Goal: Task Accomplishment & Management: Use online tool/utility

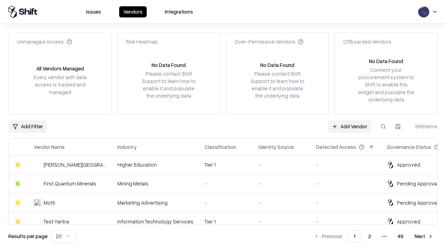
click at [350, 126] on link "Add Vendor" at bounding box center [350, 126] width 44 height 13
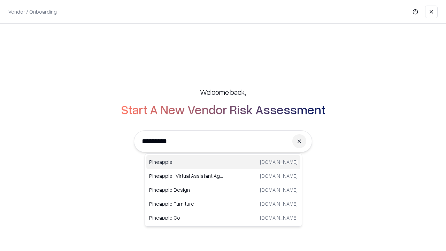
click at [224, 162] on div "Pineapple [DOMAIN_NAME]" at bounding box center [224, 162] width 154 height 14
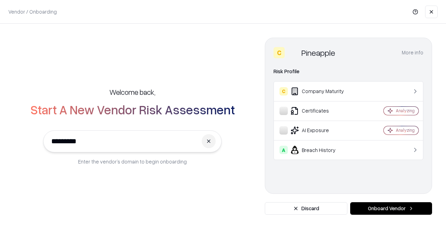
type input "*********"
click at [391, 209] on button "Onboard Vendor" at bounding box center [392, 208] width 82 height 13
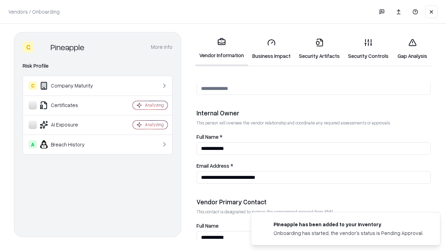
scroll to position [361, 0]
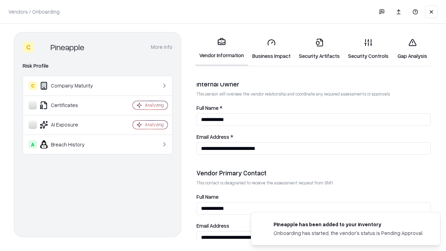
click at [272, 49] on link "Business Impact" at bounding box center [271, 49] width 47 height 32
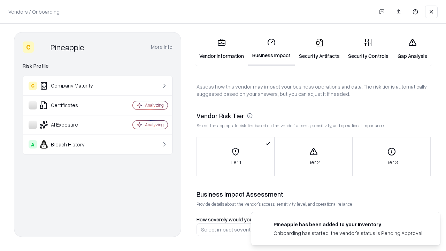
click at [320, 49] on link "Security Artifacts" at bounding box center [319, 49] width 49 height 32
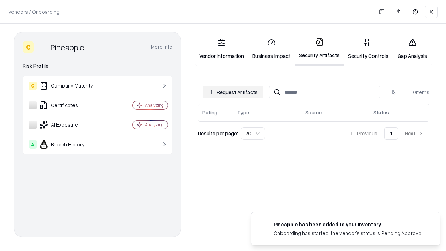
click at [233, 92] on button "Request Artifacts" at bounding box center [233, 92] width 61 height 13
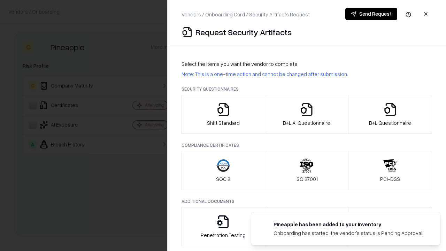
click at [223, 114] on icon "button" at bounding box center [224, 110] width 14 height 14
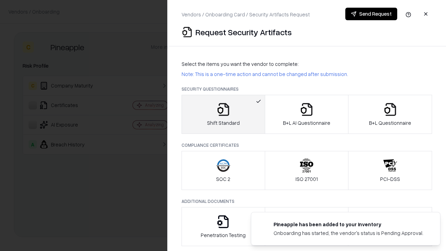
click at [371, 14] on button "Send Request" at bounding box center [372, 14] width 52 height 13
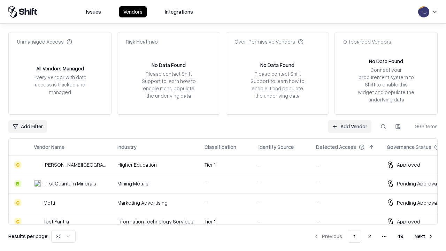
click at [384, 126] on button at bounding box center [383, 126] width 13 height 13
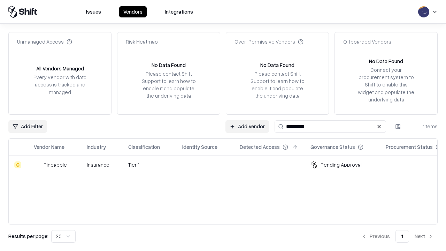
type input "*********"
click at [227, 165] on div "-" at bounding box center [205, 164] width 46 height 7
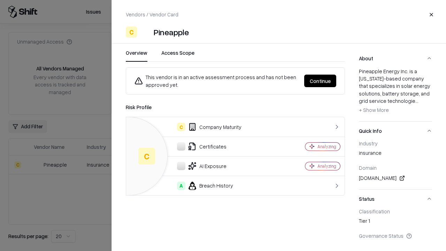
click at [321, 81] on button "Continue" at bounding box center [321, 81] width 32 height 13
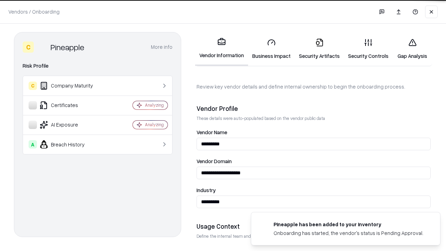
click at [320, 49] on link "Security Artifacts" at bounding box center [319, 49] width 49 height 32
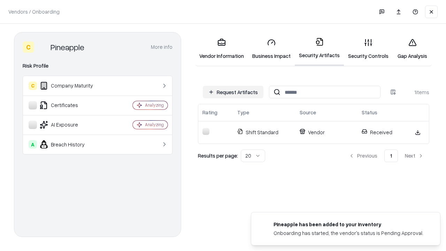
click at [413, 49] on link "Gap Analysis" at bounding box center [412, 49] width 39 height 32
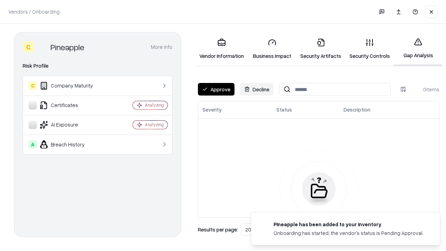
click at [216, 89] on button "Approve" at bounding box center [216, 89] width 37 height 13
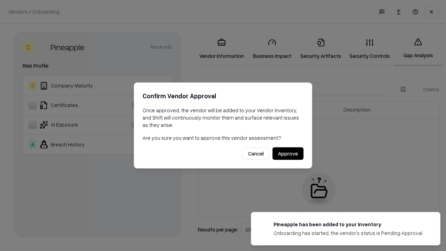
click at [288, 153] on button "Approve" at bounding box center [288, 154] width 31 height 13
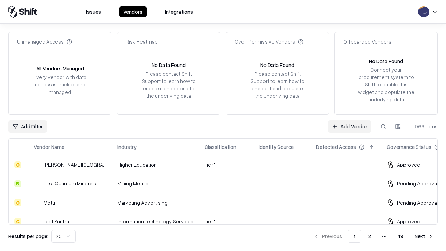
type input "*********"
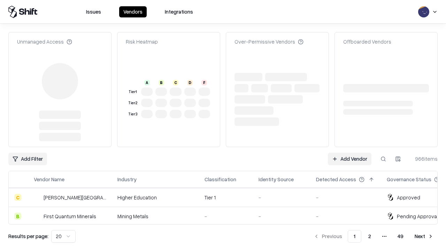
click at [350, 153] on link "Add Vendor" at bounding box center [350, 159] width 44 height 13
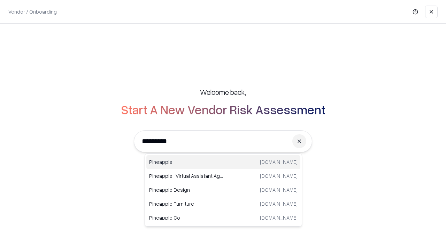
click at [224, 162] on div "Pineapple [DOMAIN_NAME]" at bounding box center [224, 162] width 154 height 14
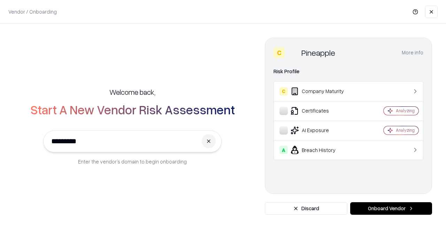
type input "*********"
click at [391, 209] on button "Onboard Vendor" at bounding box center [392, 208] width 82 height 13
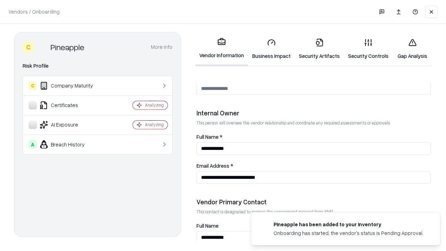
scroll to position [361, 0]
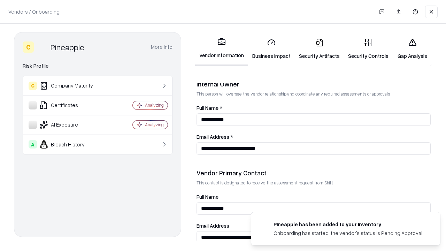
click at [413, 49] on link "Gap Analysis" at bounding box center [412, 49] width 39 height 32
